Goal: Use online tool/utility: Utilize a website feature to perform a specific function

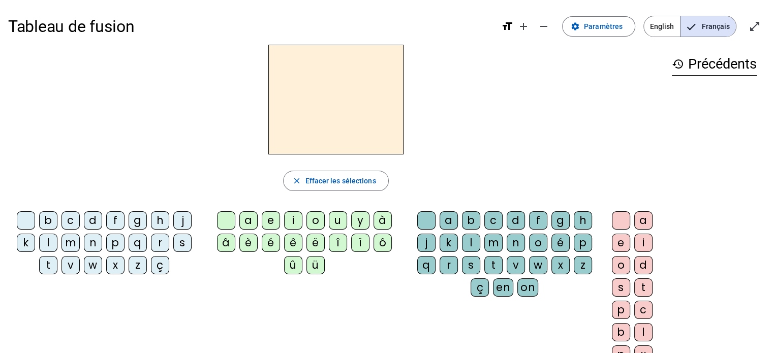
click at [49, 220] on div "b" at bounding box center [48, 220] width 18 height 18
click at [312, 224] on div "o" at bounding box center [315, 220] width 18 height 18
click at [337, 221] on div "u" at bounding box center [338, 220] width 18 height 18
click at [311, 220] on div "o" at bounding box center [315, 220] width 18 height 18
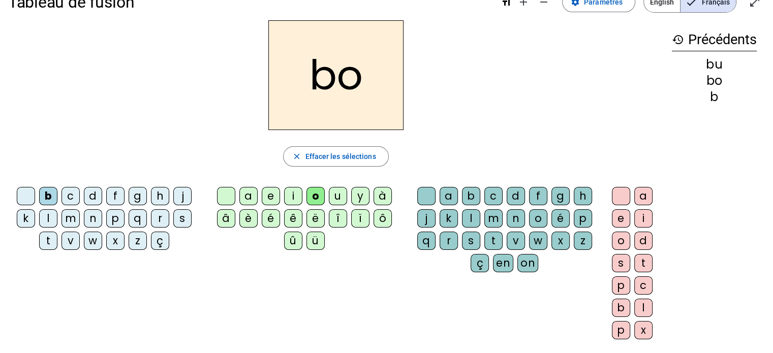
scroll to position [22, 0]
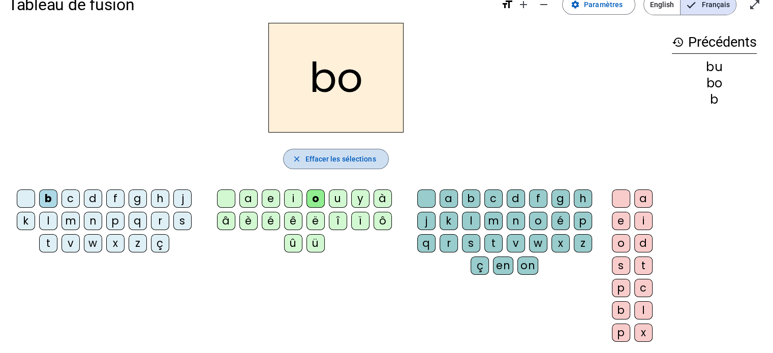
click at [360, 160] on span "Effacer les sélections" at bounding box center [340, 159] width 71 height 12
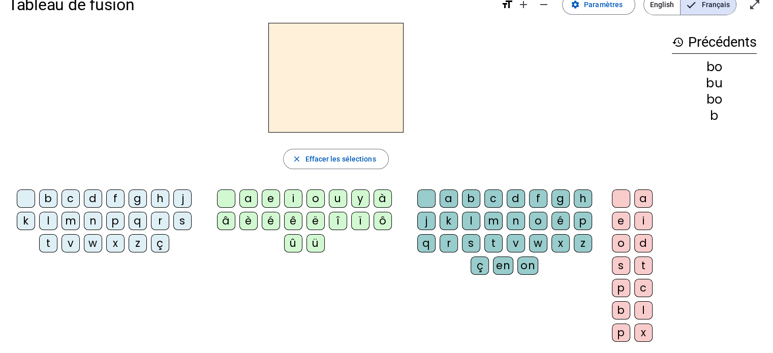
click at [45, 195] on div "b" at bounding box center [48, 198] width 18 height 18
click at [621, 244] on div "o" at bounding box center [621, 243] width 18 height 18
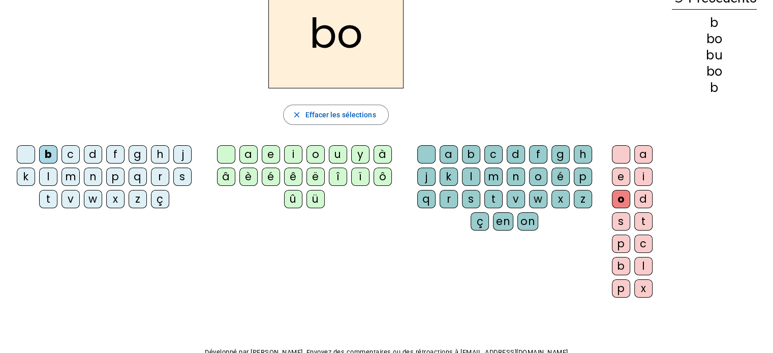
scroll to position [67, 0]
click at [335, 151] on div "u" at bounding box center [338, 154] width 18 height 18
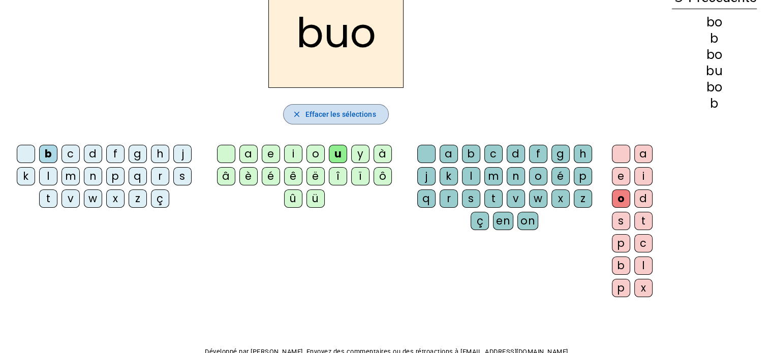
click at [338, 114] on span "Effacer les sélections" at bounding box center [340, 114] width 71 height 12
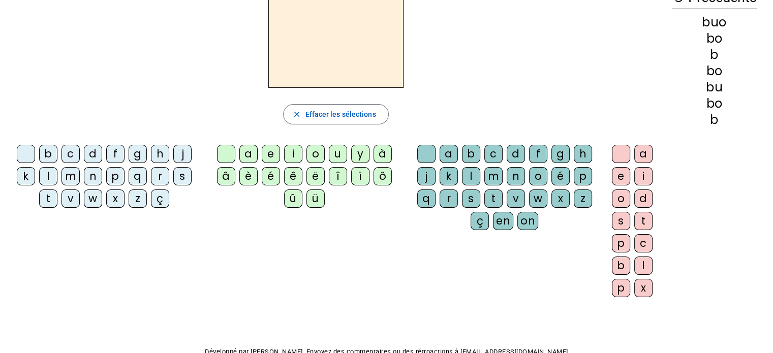
click at [314, 152] on div "o" at bounding box center [315, 154] width 18 height 18
click at [337, 154] on div "u" at bounding box center [338, 154] width 18 height 18
click at [313, 152] on div "o" at bounding box center [315, 154] width 18 height 18
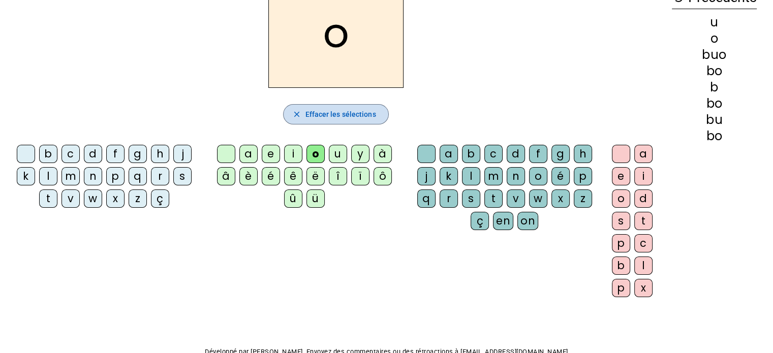
click at [345, 113] on span "Effacer les sélections" at bounding box center [340, 114] width 71 height 12
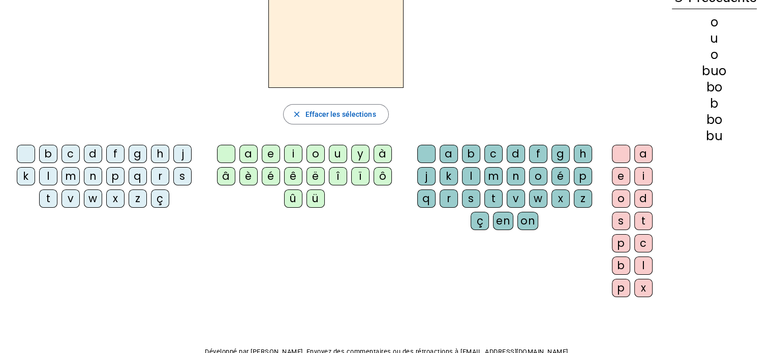
click at [533, 175] on div "o" at bounding box center [538, 176] width 18 height 18
click at [337, 156] on div "u" at bounding box center [338, 154] width 18 height 18
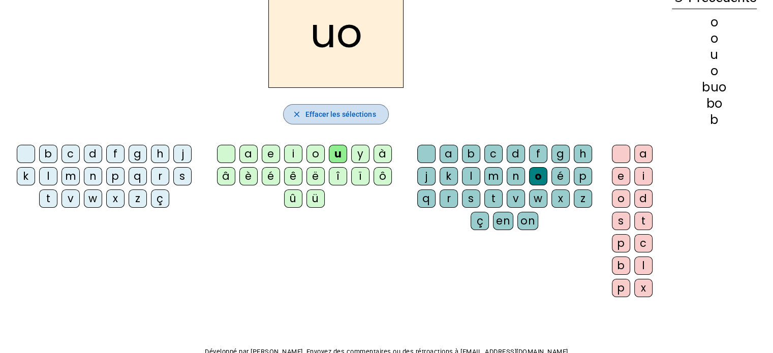
click at [339, 111] on span "Effacer les sélections" at bounding box center [340, 114] width 71 height 12
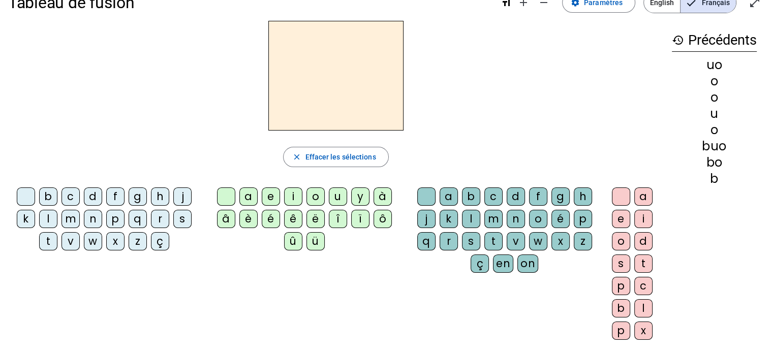
scroll to position [0, 0]
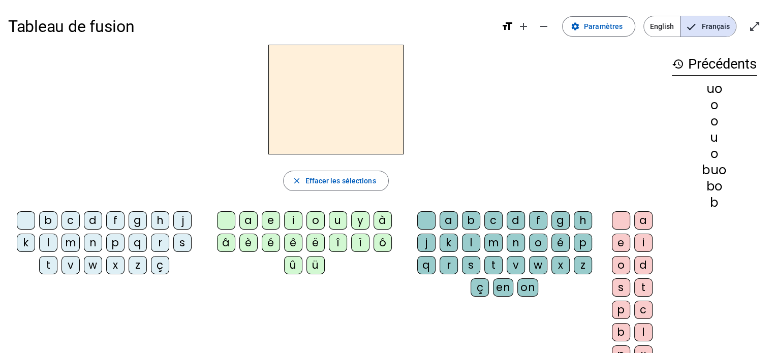
click at [707, 26] on span "Français" at bounding box center [707, 26] width 55 height 20
click at [522, 282] on div "on" at bounding box center [527, 287] width 21 height 18
click at [536, 239] on div "o" at bounding box center [538, 243] width 18 height 18
click at [511, 244] on div "n" at bounding box center [515, 243] width 18 height 18
click at [506, 285] on div "en" at bounding box center [503, 287] width 20 height 18
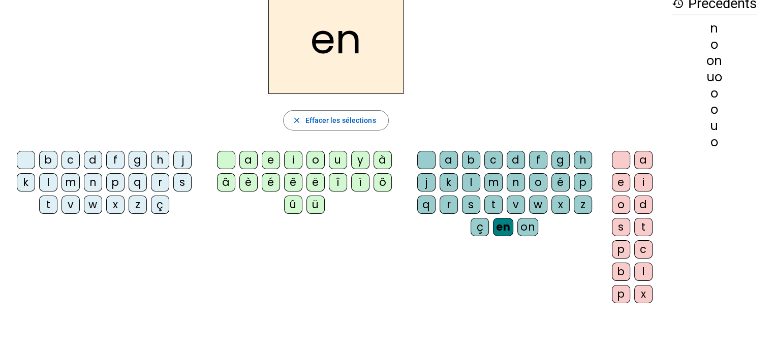
scroll to position [123, 0]
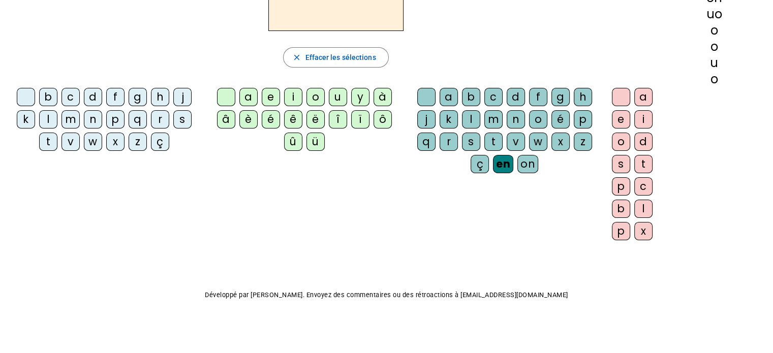
click at [156, 118] on div "r" at bounding box center [160, 119] width 18 height 18
click at [292, 98] on div "i" at bounding box center [293, 97] width 18 height 18
click at [513, 117] on div "n" at bounding box center [515, 119] width 18 height 18
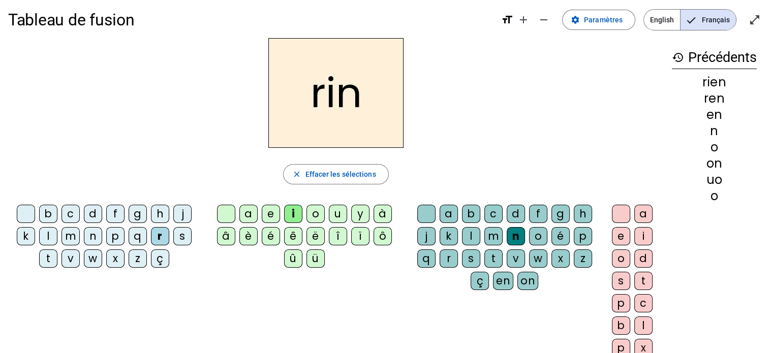
scroll to position [8, 0]
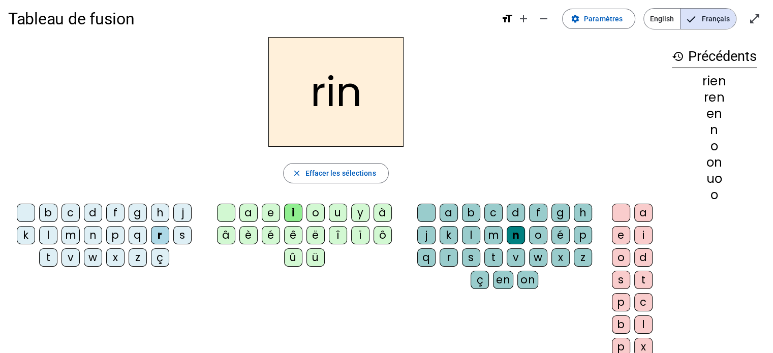
click at [160, 234] on div "r" at bounding box center [160, 235] width 18 height 18
click at [315, 211] on div "o" at bounding box center [315, 213] width 18 height 18
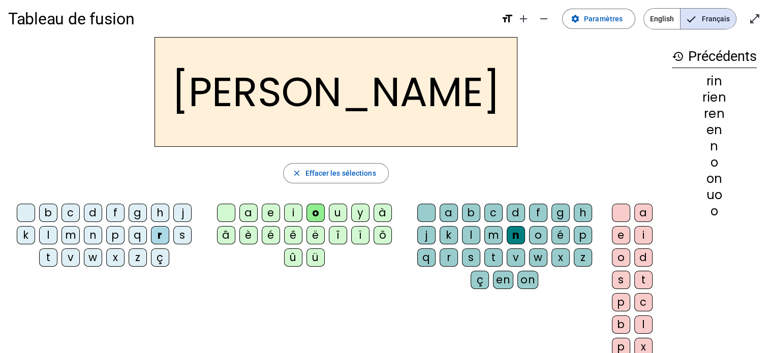
click at [339, 206] on div "u" at bounding box center [338, 213] width 18 height 18
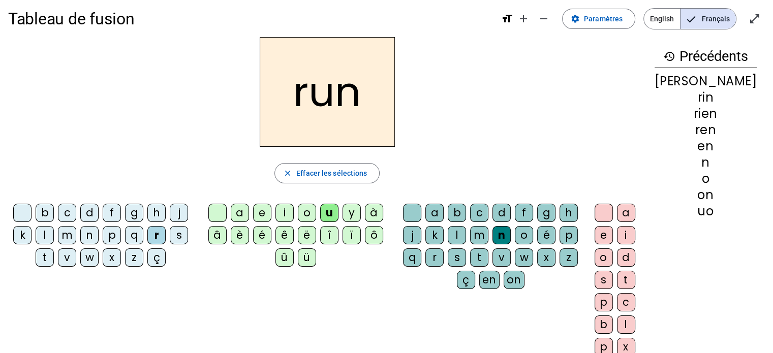
click at [338, 206] on div "u" at bounding box center [329, 213] width 18 height 18
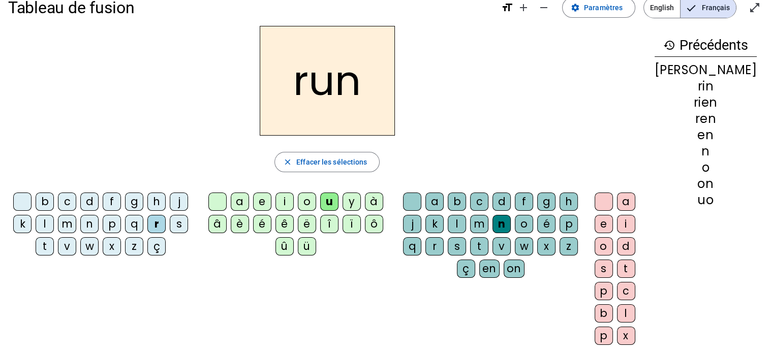
scroll to position [0, 0]
